Goal: Transaction & Acquisition: Purchase product/service

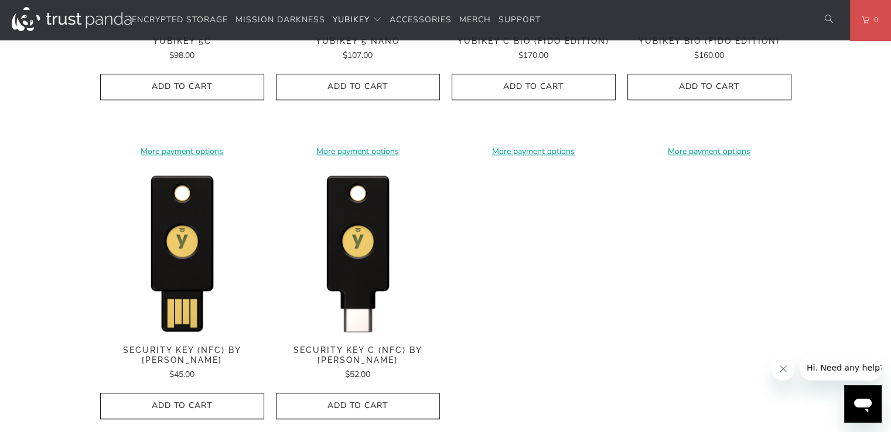
scroll to position [1113, 0]
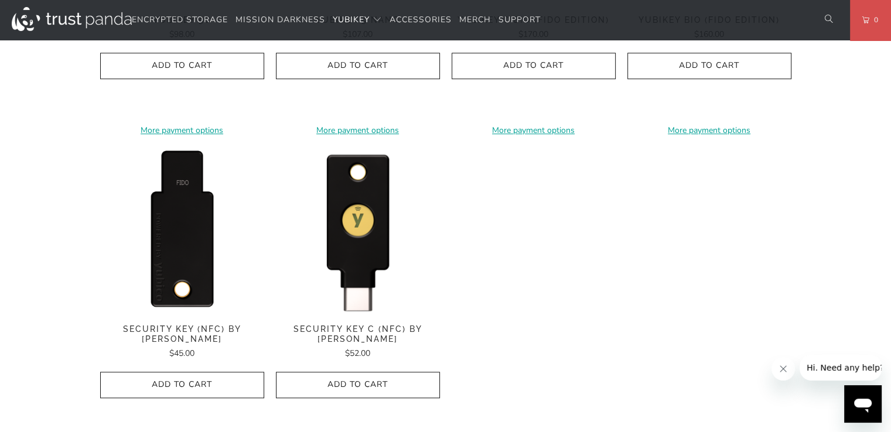
click at [206, 228] on img at bounding box center [182, 231] width 164 height 164
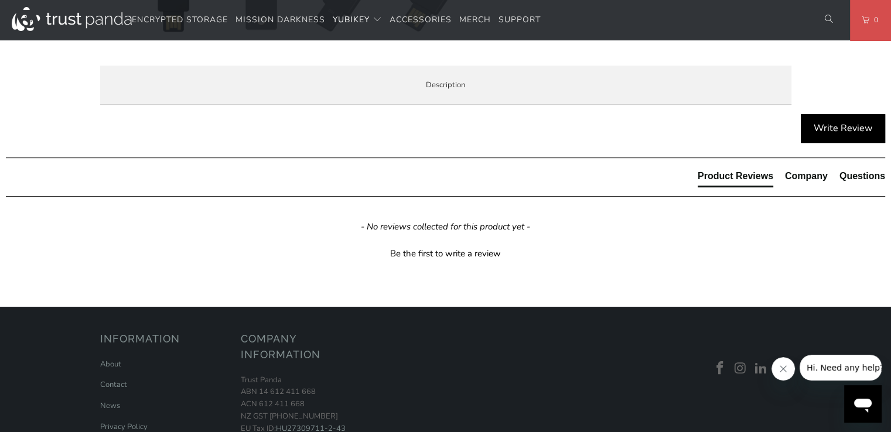
scroll to position [586, 0]
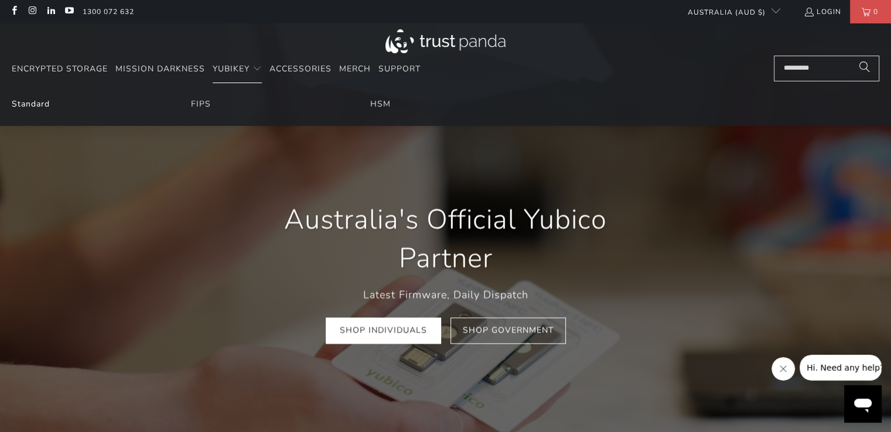
click at [38, 106] on link "Standard" at bounding box center [31, 103] width 38 height 11
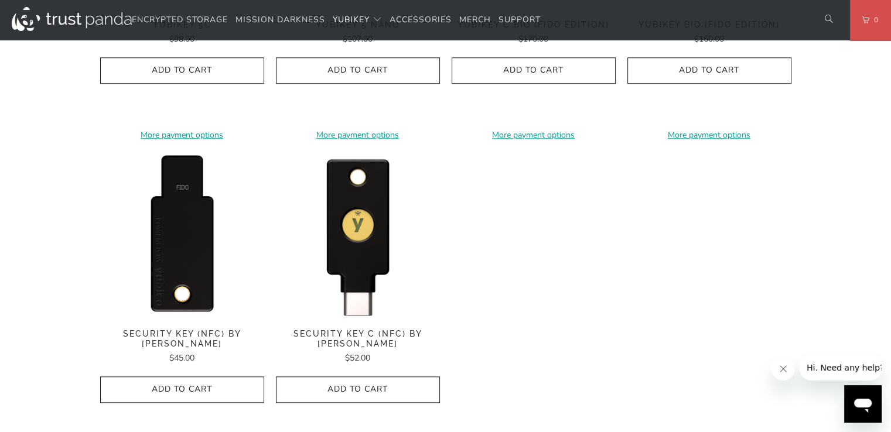
scroll to position [1113, 0]
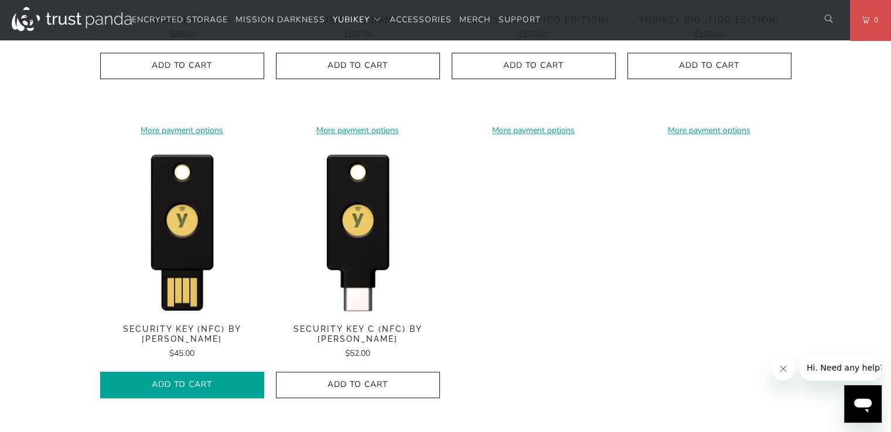
click at [201, 380] on span "Add to Cart" at bounding box center [181, 385] width 139 height 10
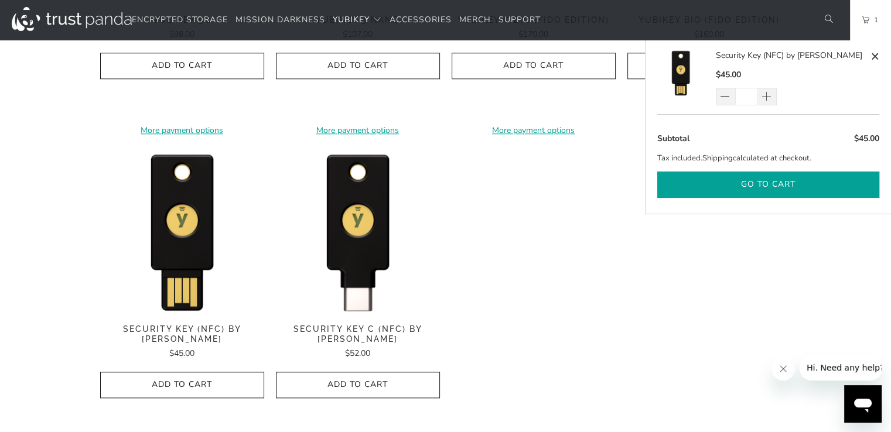
click at [738, 190] on button "Go to cart" at bounding box center [768, 185] width 222 height 26
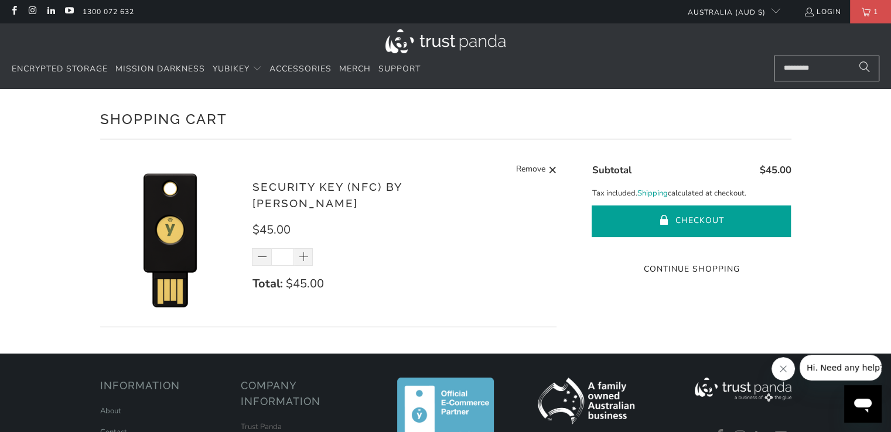
click at [611, 217] on button "Checkout" at bounding box center [690, 222] width 199 height 32
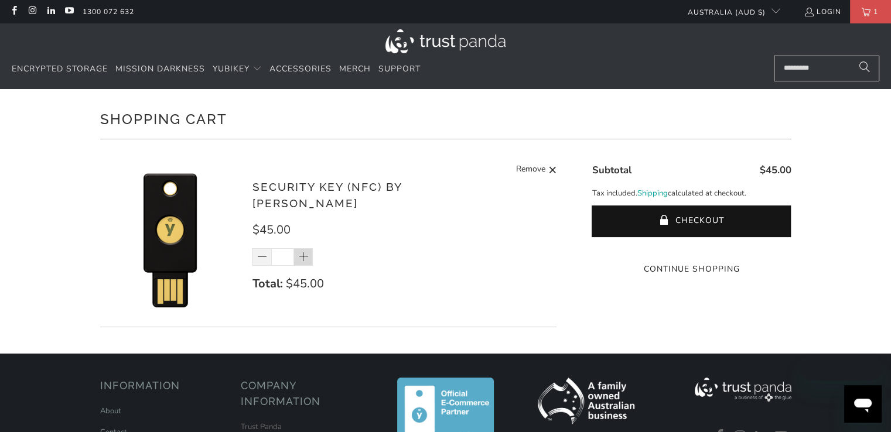
click at [305, 252] on span at bounding box center [304, 258] width 12 height 12
type input "*"
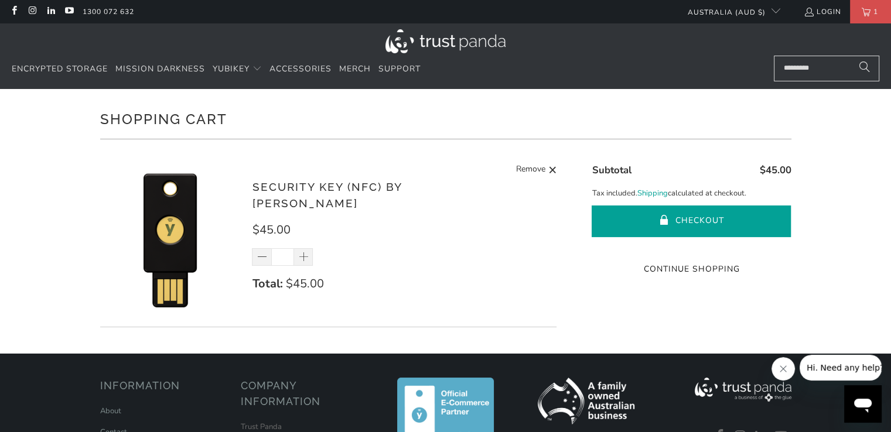
click at [651, 227] on button "Checkout" at bounding box center [690, 222] width 199 height 32
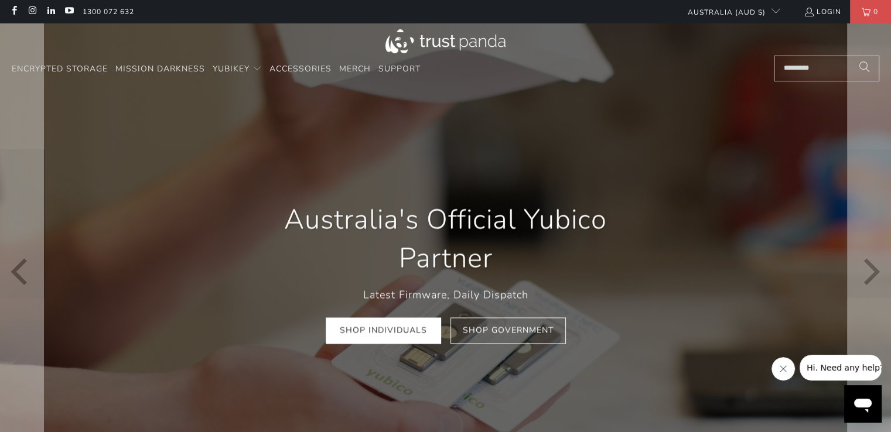
scroll to position [0, 505]
